Goal: Task Accomplishment & Management: Manage account settings

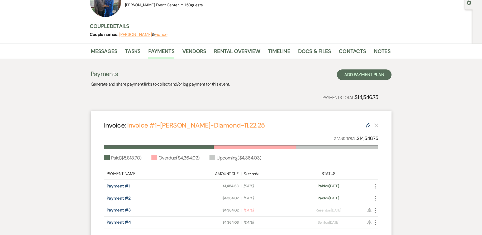
scroll to position [53, 0]
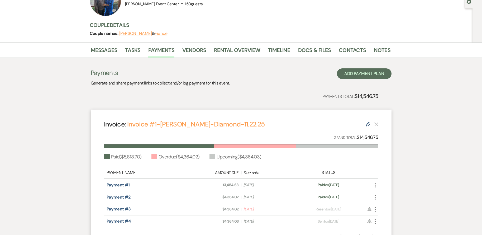
click at [376, 211] on use "button" at bounding box center [375, 209] width 1 height 5
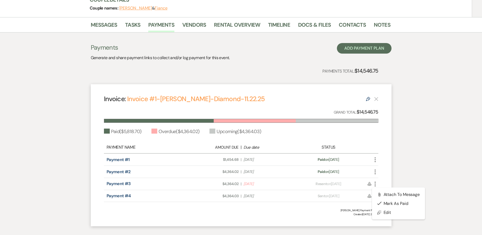
scroll to position [109, 0]
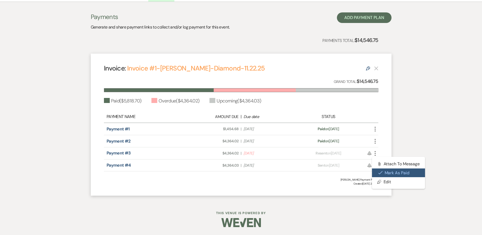
click at [414, 174] on button "Check [PERSON_NAME] [PERSON_NAME] as Paid" at bounding box center [398, 172] width 53 height 9
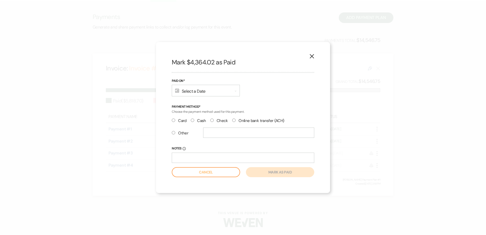
click at [211, 119] on input "Check" at bounding box center [211, 120] width 3 height 3
radio input "true"
click at [225, 92] on div "Calendar Select a Date Expand" at bounding box center [206, 91] width 68 height 12
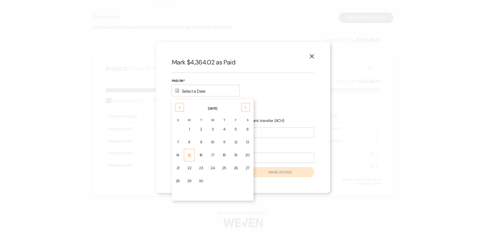
click at [191, 158] on div "15" at bounding box center [189, 155] width 4 height 6
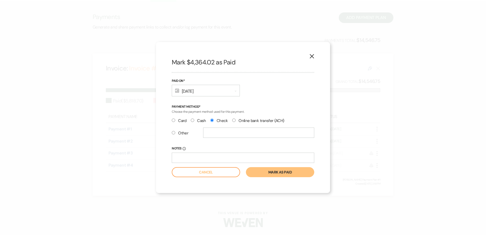
click at [173, 131] on input "Other" at bounding box center [173, 132] width 3 height 3
radio input "true"
radio input "false"
click at [214, 132] on input "text" at bounding box center [258, 133] width 111 height 10
drag, startPoint x: 205, startPoint y: 131, endPoint x: 262, endPoint y: 137, distance: 57.6
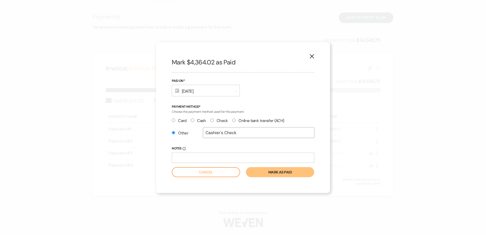
click at [262, 137] on input "Cashier's Check" at bounding box center [258, 133] width 111 height 10
type input "Cashier's Check"
click at [201, 156] on input "Notes Info" at bounding box center [243, 158] width 143 height 10
type input "Paid in person"
click at [289, 174] on button "Mark as paid" at bounding box center [280, 172] width 68 height 10
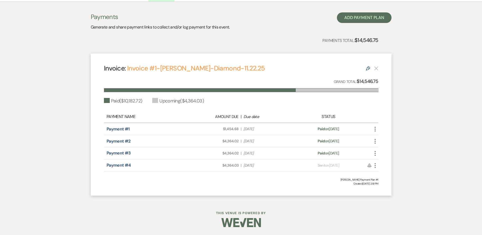
click at [376, 166] on icon "More" at bounding box center [375, 165] width 6 height 6
click at [397, 183] on button "Check [PERSON_NAME] [PERSON_NAME] as Paid" at bounding box center [398, 184] width 53 height 9
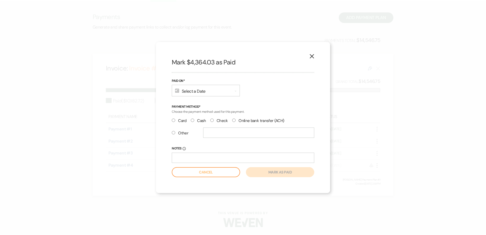
click at [202, 91] on div "Calendar Select a Date Expand" at bounding box center [206, 91] width 68 height 12
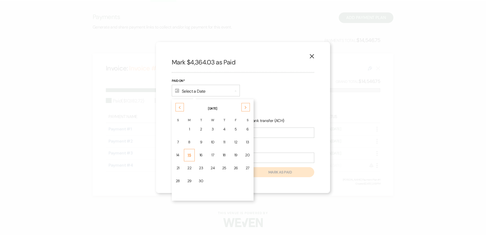
click at [191, 156] on div "15" at bounding box center [189, 155] width 4 height 6
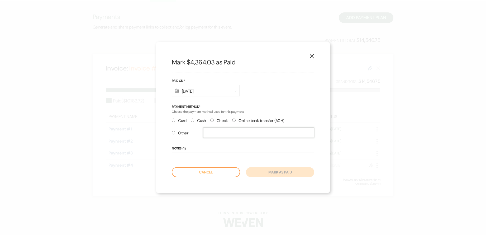
click at [209, 131] on input "text" at bounding box center [258, 133] width 111 height 10
click at [173, 132] on input "Other" at bounding box center [173, 132] width 3 height 3
radio input "true"
click at [214, 130] on input "text" at bounding box center [258, 133] width 111 height 10
type input "Cashier's Check"
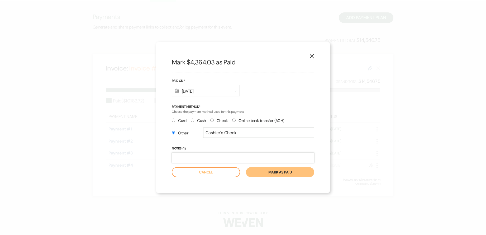
click at [193, 157] on input "Notes Info" at bounding box center [243, 158] width 143 height 10
type input "Paid in person"
click at [277, 175] on button "Mark as paid" at bounding box center [280, 172] width 68 height 10
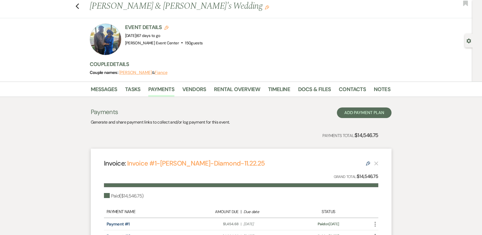
scroll to position [3, 0]
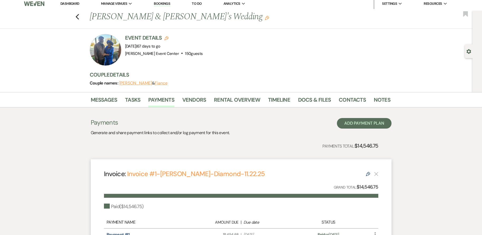
click at [370, 98] on li "Contacts" at bounding box center [356, 101] width 35 height 13
click at [374, 100] on link "Notes" at bounding box center [382, 102] width 17 height 12
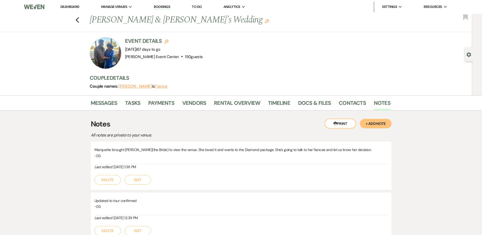
click at [378, 124] on button "+ Add Note" at bounding box center [376, 124] width 32 height 10
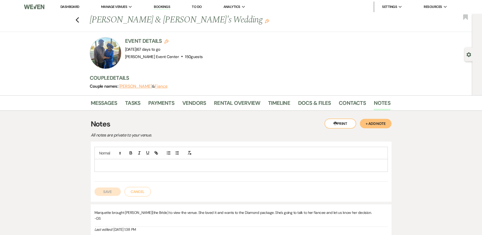
click at [138, 164] on p at bounding box center [241, 165] width 285 height 6
click at [178, 162] on div "Came in and paid in full with a Cashier's Check" at bounding box center [241, 165] width 293 height 12
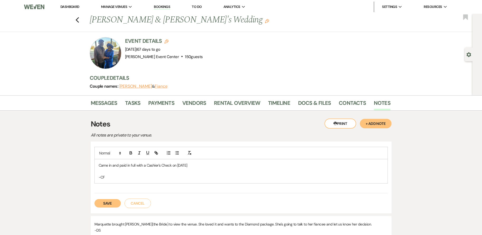
click at [113, 206] on button "Save" at bounding box center [108, 203] width 26 height 8
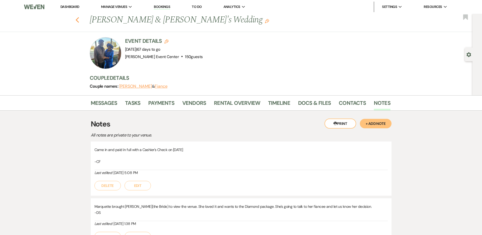
click at [79, 20] on icon "Previous" at bounding box center [78, 20] width 4 height 6
select select "8"
select select "7"
select select "2"
select select "8"
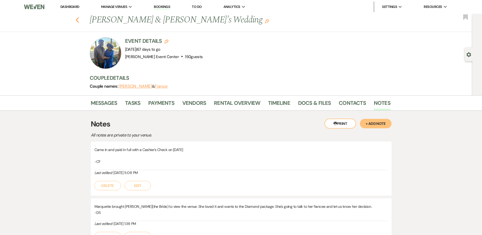
select select "4"
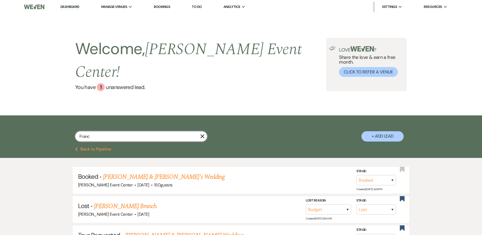
click at [115, 131] on input "Franc" at bounding box center [141, 136] width 132 height 10
click at [228, 102] on div "Welcome, [PERSON_NAME] Event Center ! You have 1 unanswered lead . Love ? Share…" at bounding box center [241, 65] width 482 height 102
